Goal: Task Accomplishment & Management: Use online tool/utility

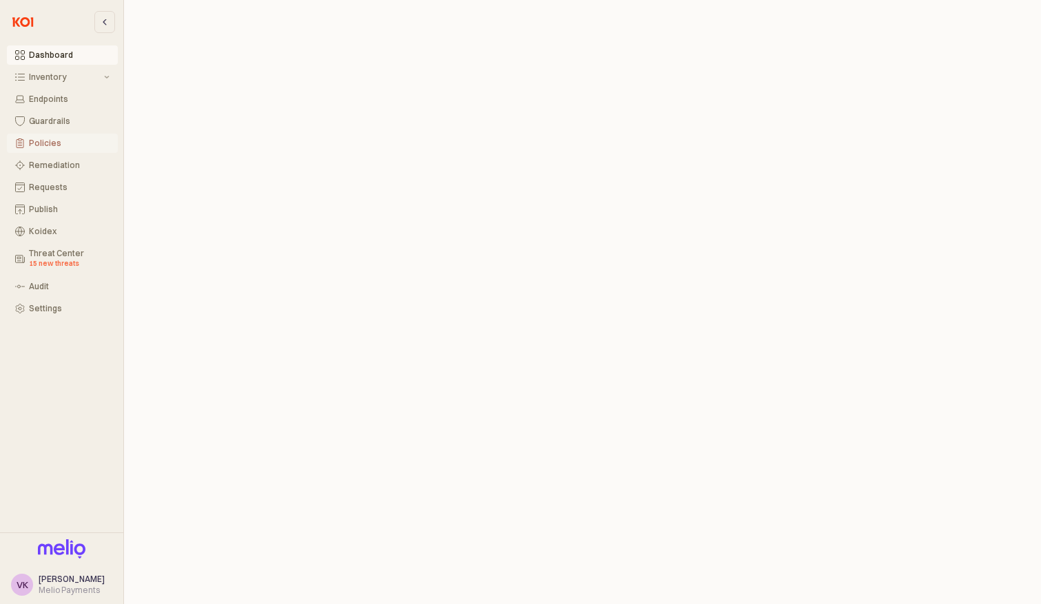
click at [37, 138] on div "Policies" at bounding box center [69, 143] width 81 height 10
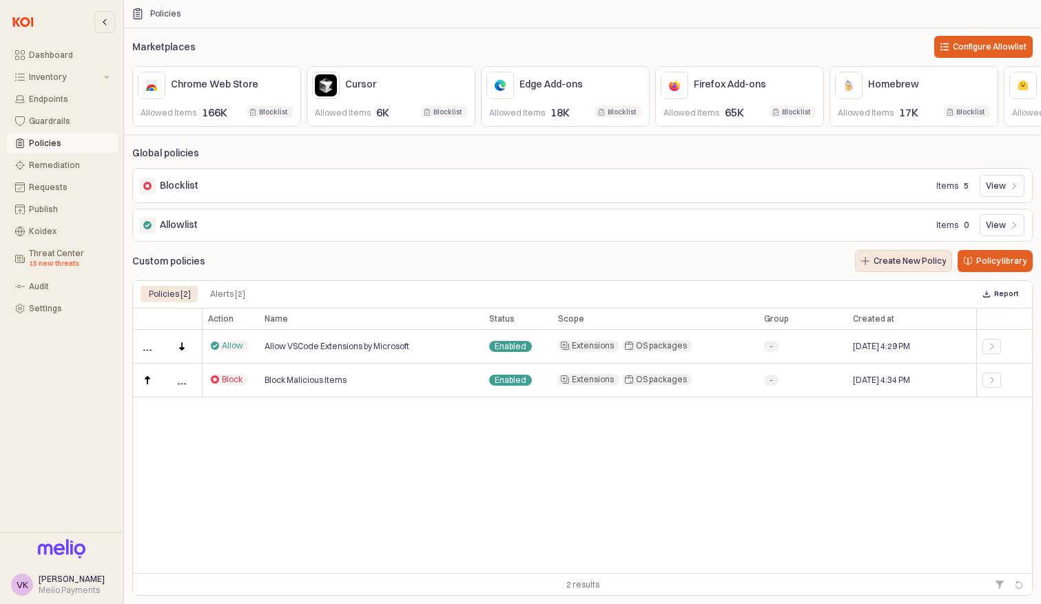
click at [883, 263] on p "Create New Policy" at bounding box center [910, 261] width 72 height 11
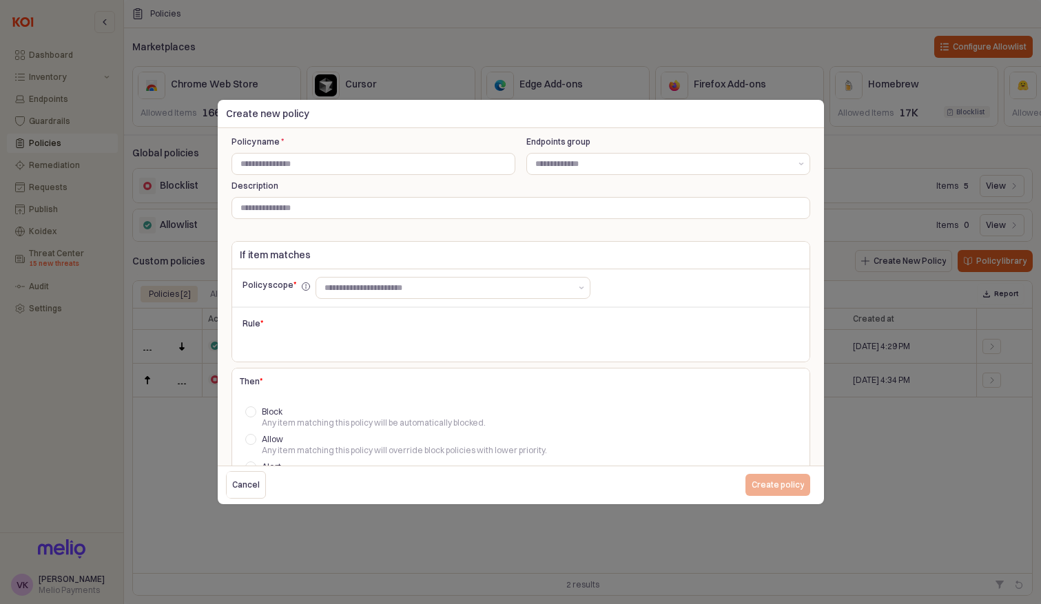
click at [902, 489] on div at bounding box center [520, 302] width 1041 height 604
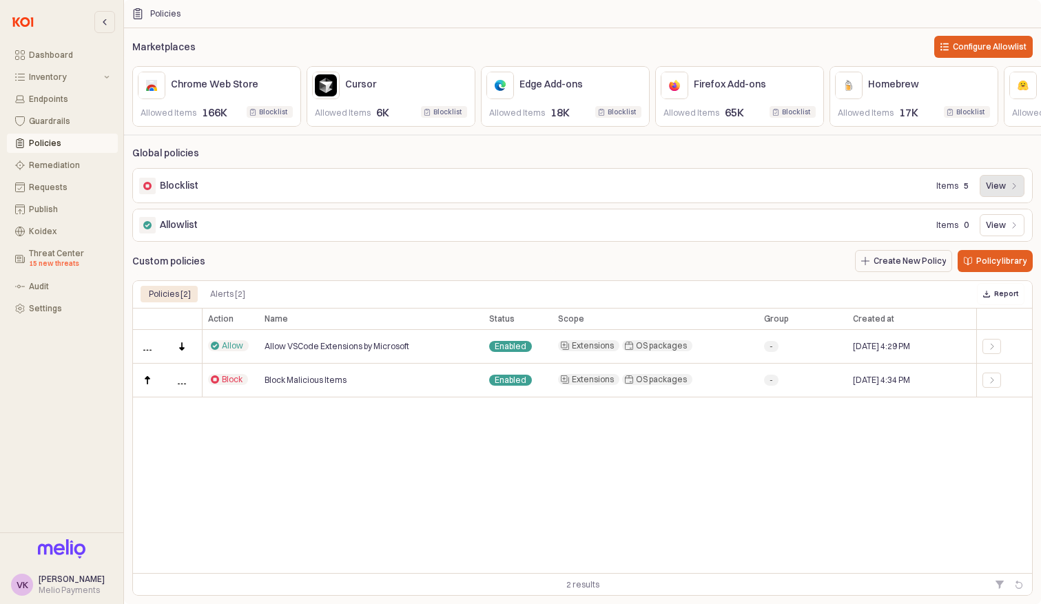
click at [1016, 182] on icon "App Frame" at bounding box center [1014, 186] width 8 height 8
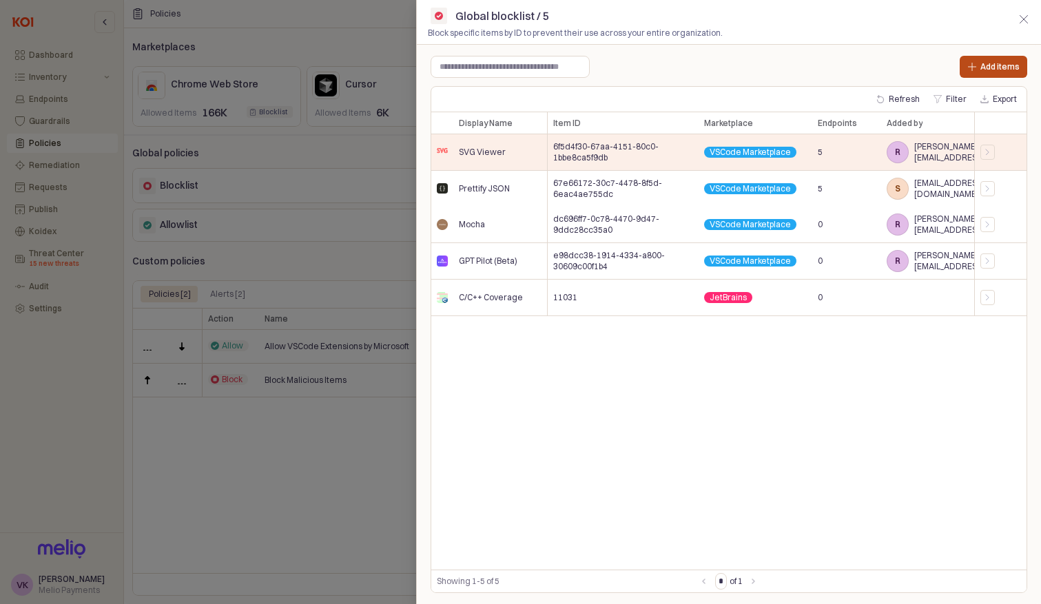
click at [968, 61] on div "Add items" at bounding box center [993, 66] width 55 height 21
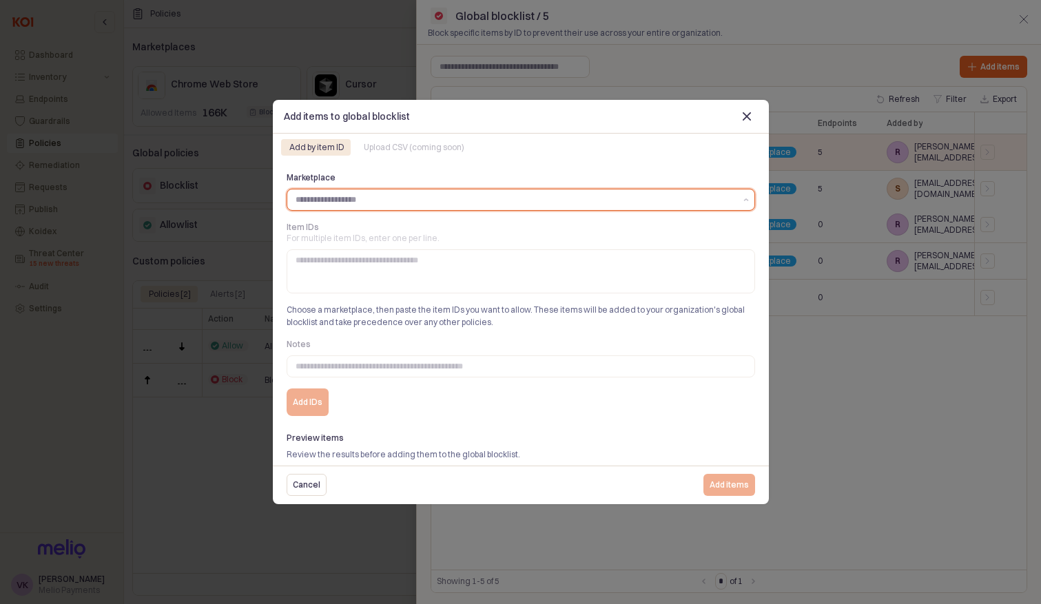
click at [553, 205] on input "Marketplace" at bounding box center [516, 200] width 440 height 14
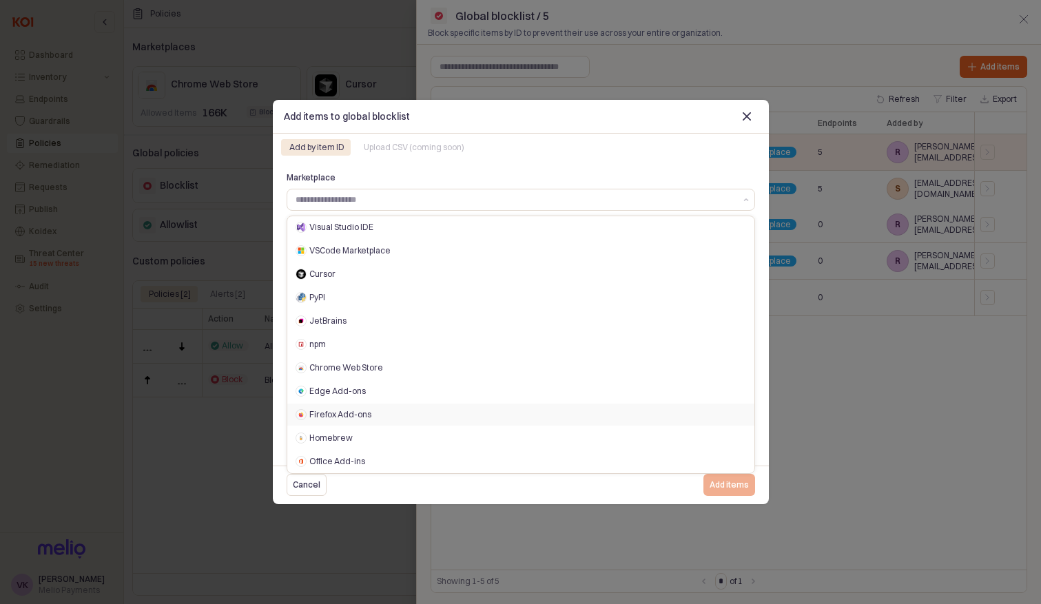
click at [158, 366] on div at bounding box center [520, 302] width 1041 height 604
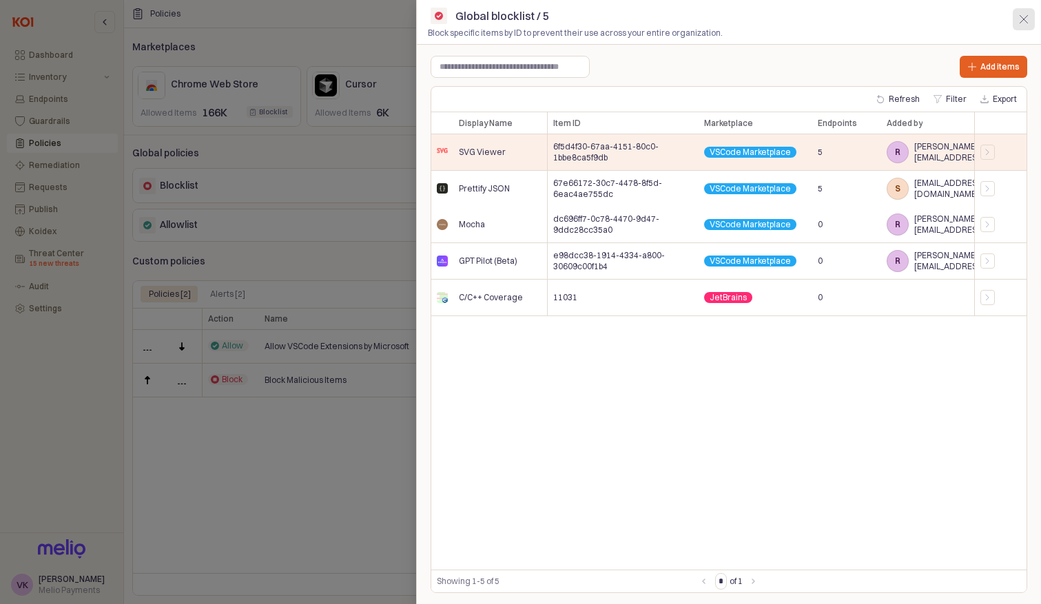
click at [1022, 17] on line "button" at bounding box center [1024, 19] width 8 height 8
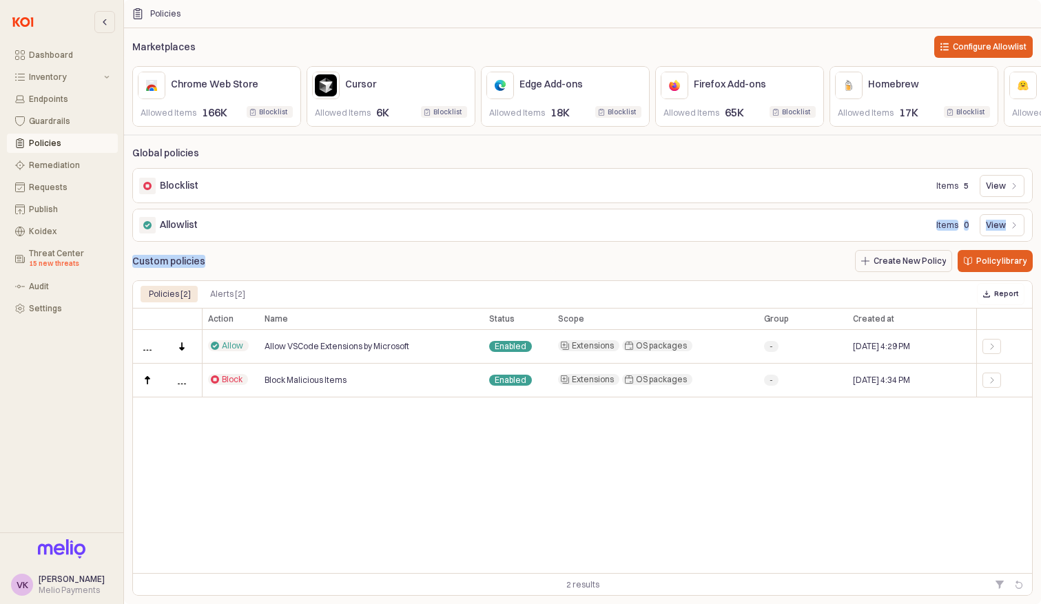
drag, startPoint x: 348, startPoint y: 273, endPoint x: 636, endPoint y: 222, distance: 292.5
click at [626, 220] on div "Marketplaces Configure Allowlist Chrome Web Store Allowed Items 166K Blocklist …" at bounding box center [582, 314] width 917 height 563
click at [45, 72] on div "Inventory" at bounding box center [65, 77] width 72 height 10
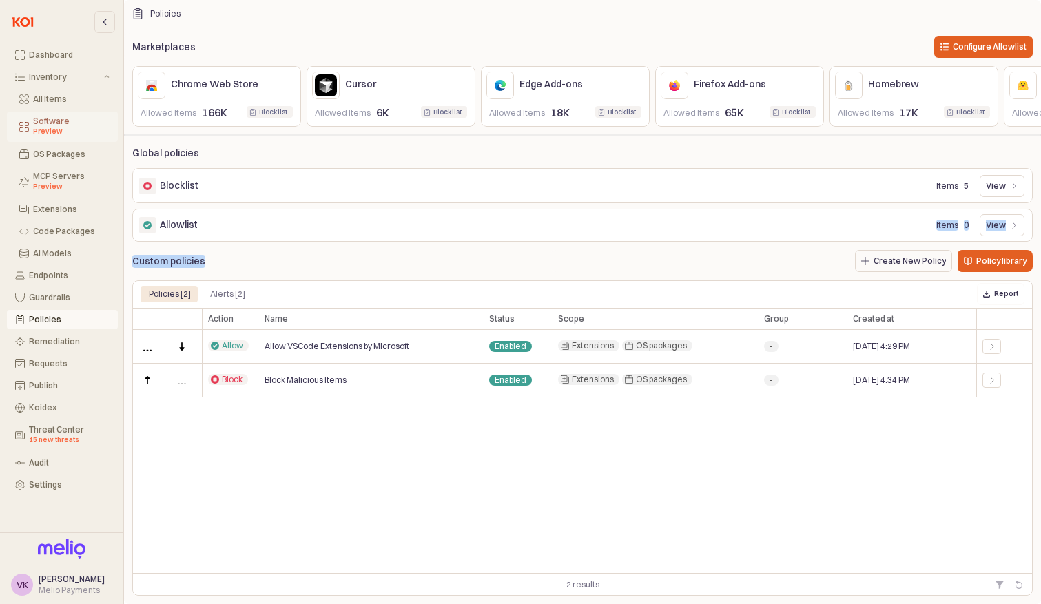
click at [47, 119] on div "Software Preview" at bounding box center [71, 126] width 76 height 21
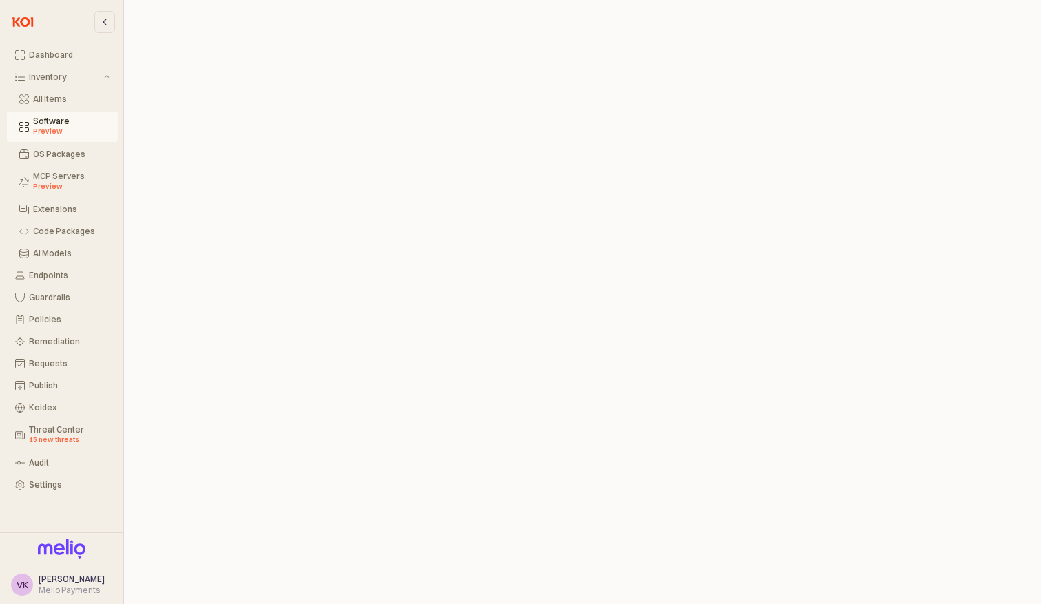
click at [47, 119] on div "Software Preview" at bounding box center [71, 126] width 76 height 21
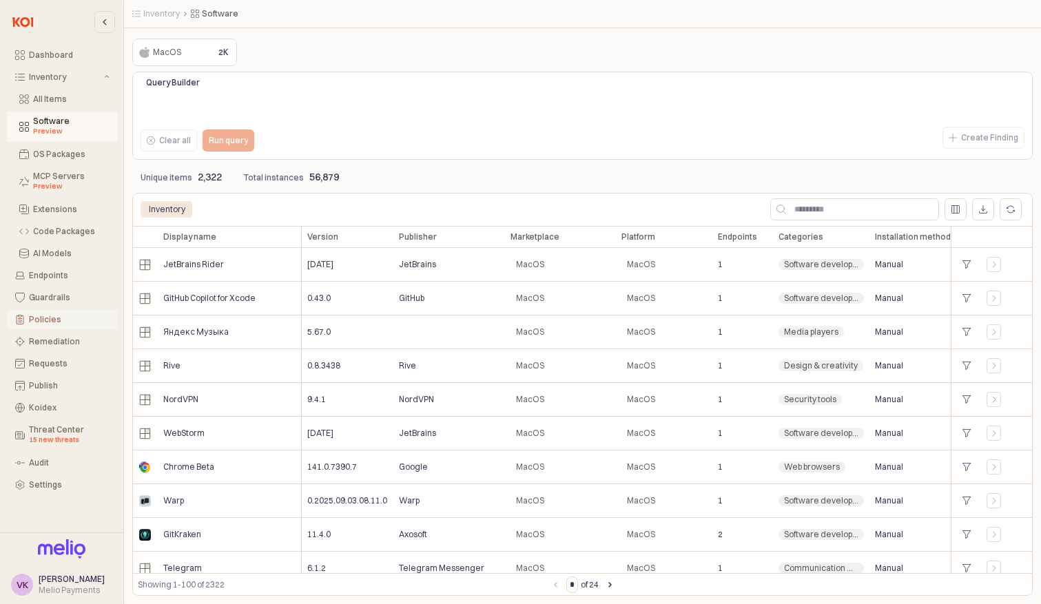
click at [51, 312] on button "Policies" at bounding box center [62, 319] width 111 height 19
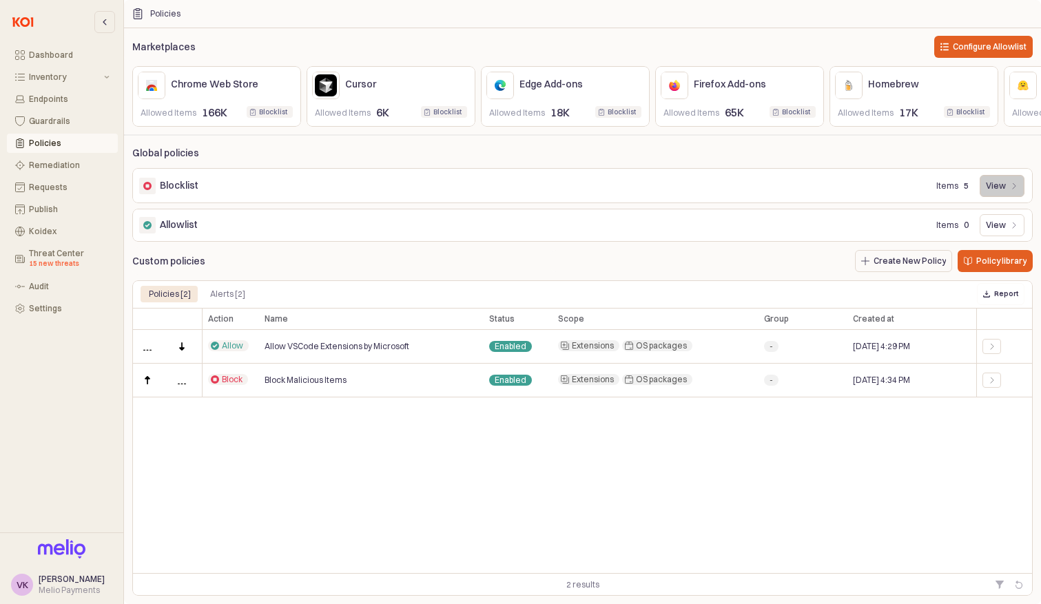
click at [1014, 180] on div "View" at bounding box center [1002, 186] width 32 height 21
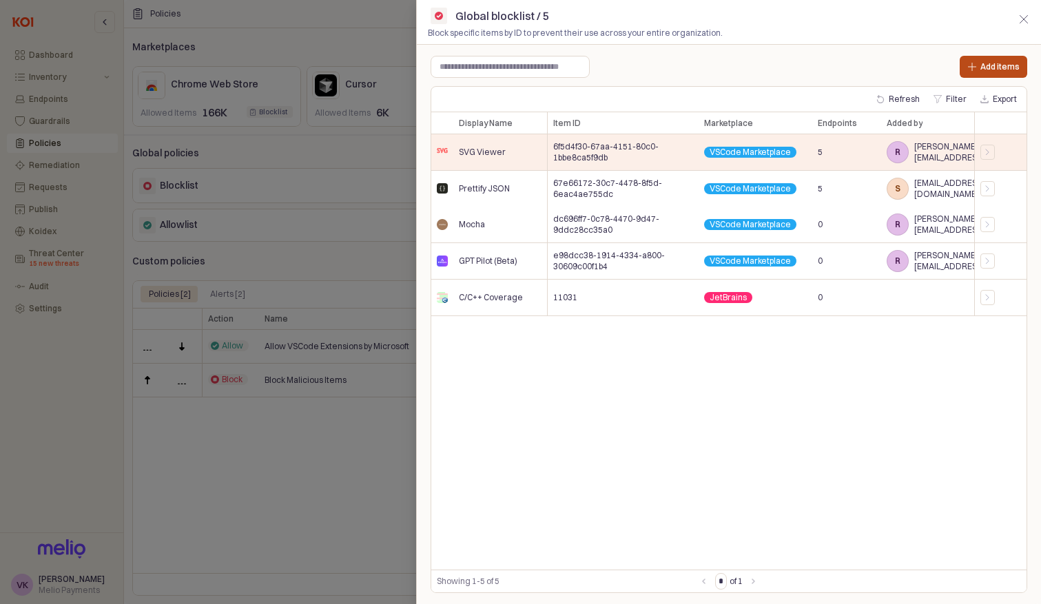
click at [974, 61] on div "Add items" at bounding box center [993, 66] width 55 height 21
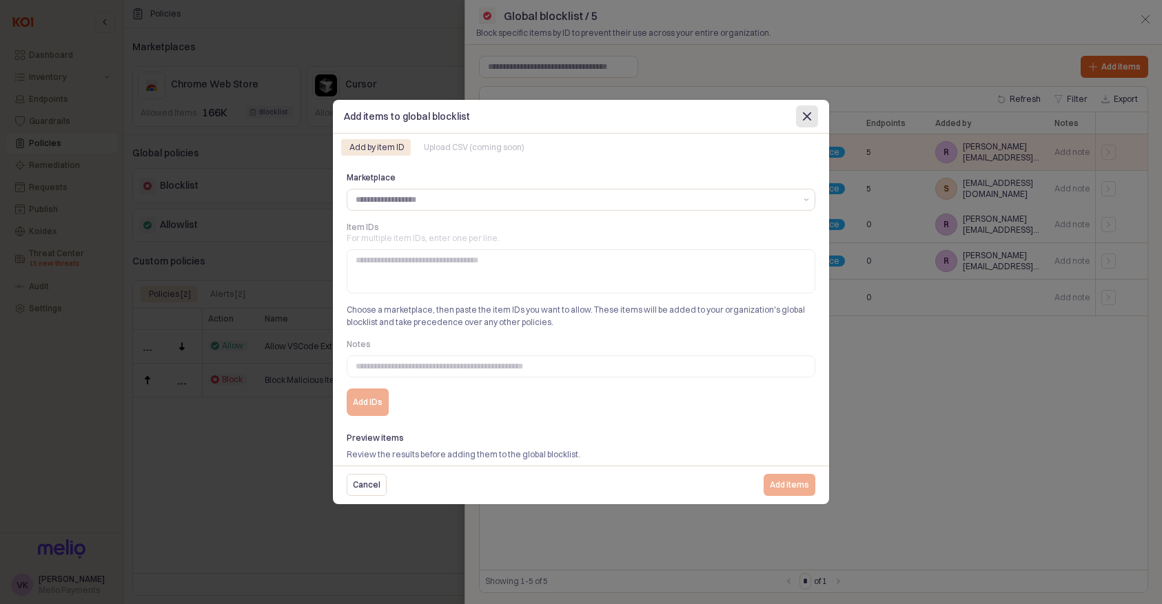
click at [808, 116] on icon "Close" at bounding box center [807, 116] width 8 height 8
